Goal: Task Accomplishment & Management: Manage account settings

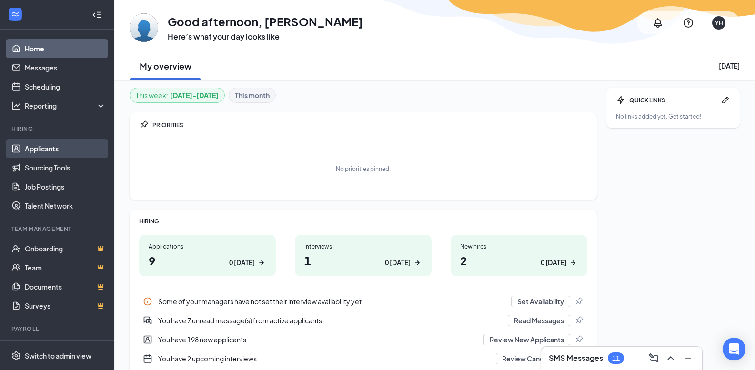
click at [48, 147] on link "Applicants" at bounding box center [65, 148] width 81 height 19
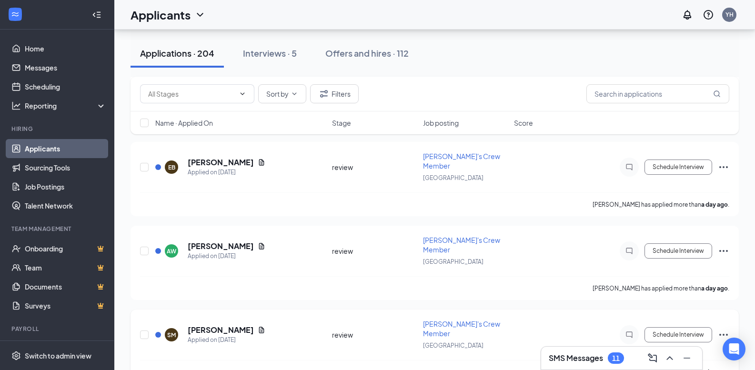
scroll to position [143, 0]
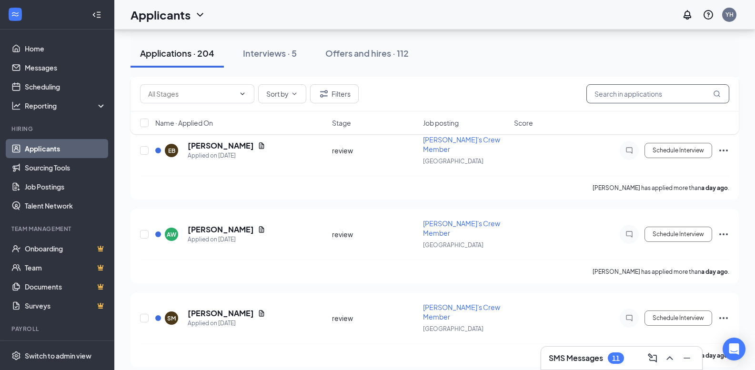
click at [653, 96] on input "text" at bounding box center [658, 93] width 143 height 19
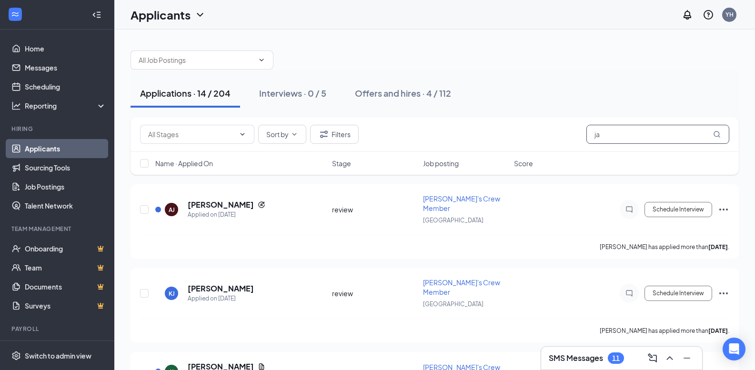
type input "j"
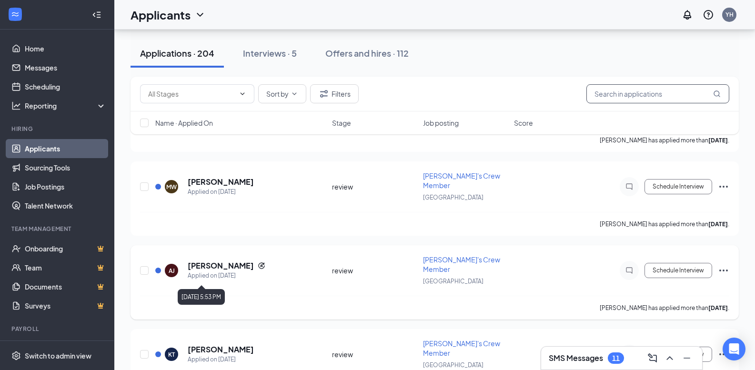
scroll to position [524, 0]
